Goal: Information Seeking & Learning: Learn about a topic

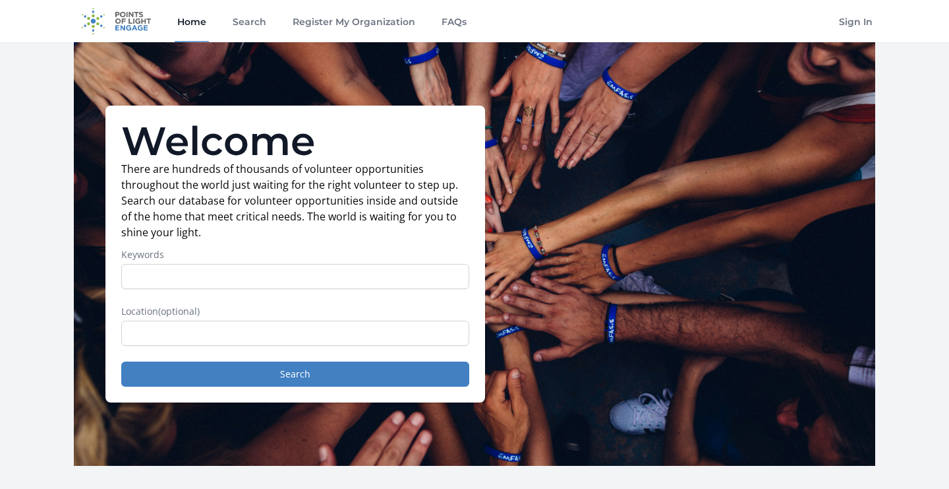
click at [155, 271] on input "Keywords" at bounding box center [295, 276] width 348 height 25
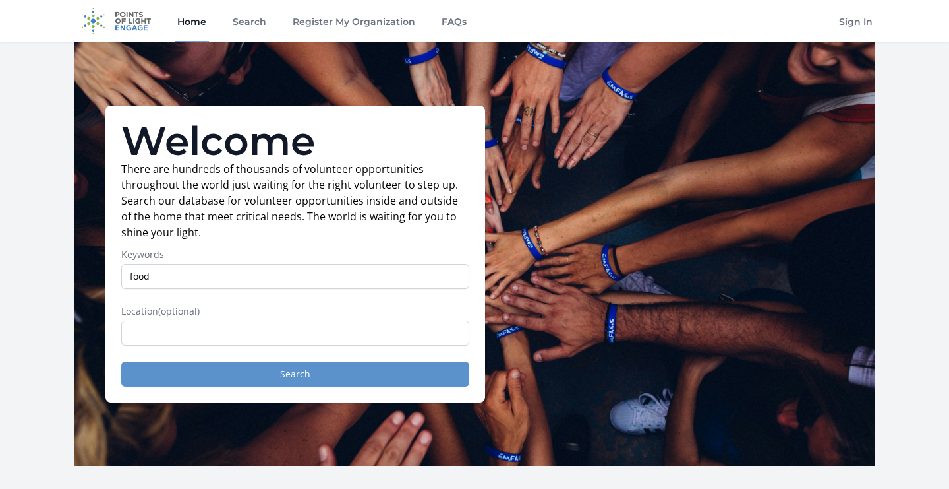
type input "food"
click at [288, 380] on button "Search" at bounding box center [295, 373] width 348 height 25
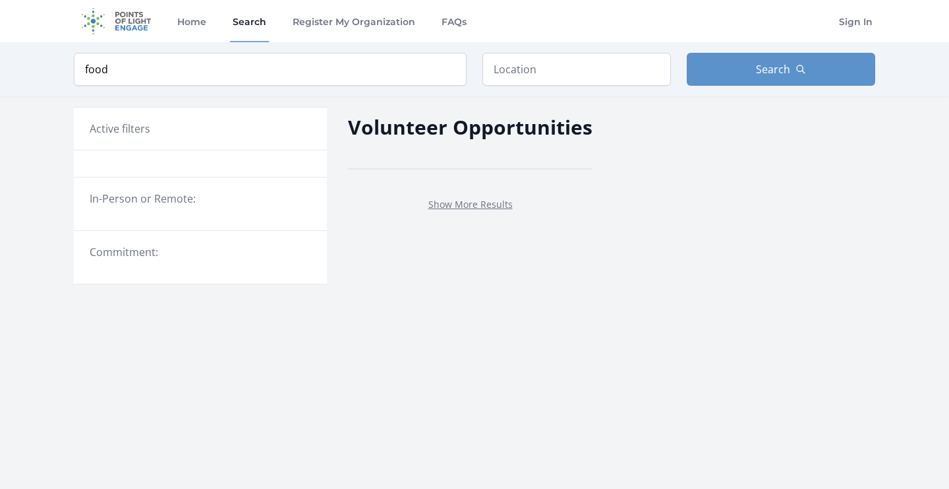
click at [144, 129] on h3 "Active filters" at bounding box center [120, 129] width 61 height 16
click at [113, 133] on h3 "Active filters" at bounding box center [120, 129] width 61 height 16
click at [592, 62] on input "text" at bounding box center [577, 69] width 189 height 33
type input "Los Lunas nm"
